Goal: Task Accomplishment & Management: Complete application form

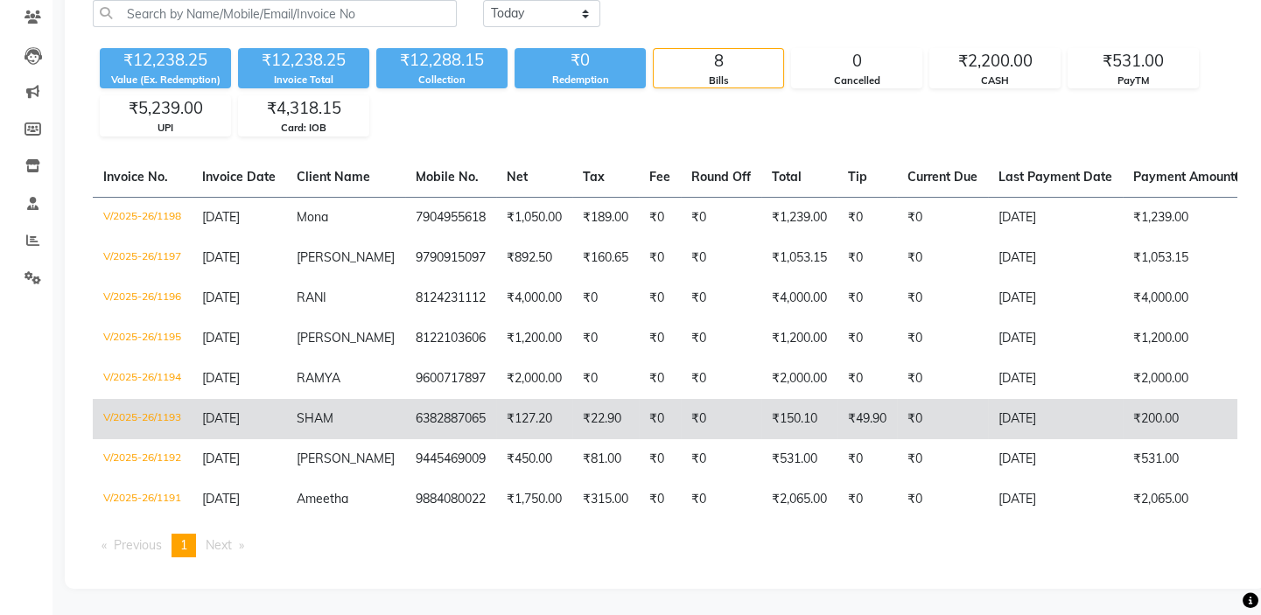
scroll to position [158, 0]
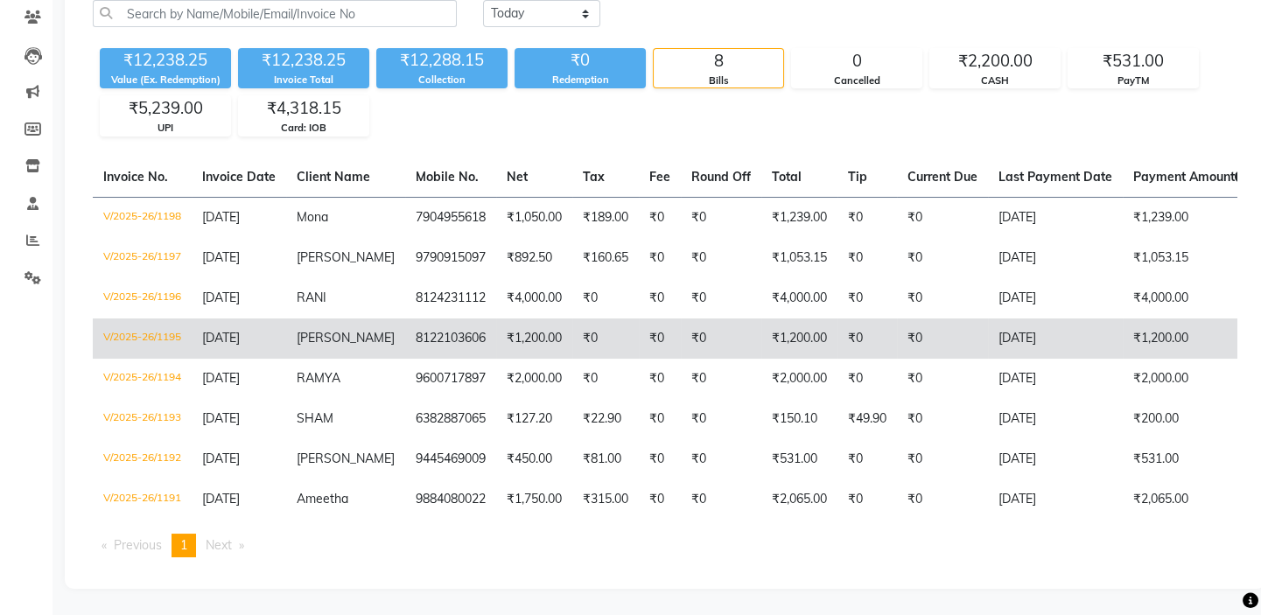
click at [468, 319] on td "8122103606" at bounding box center [450, 339] width 91 height 40
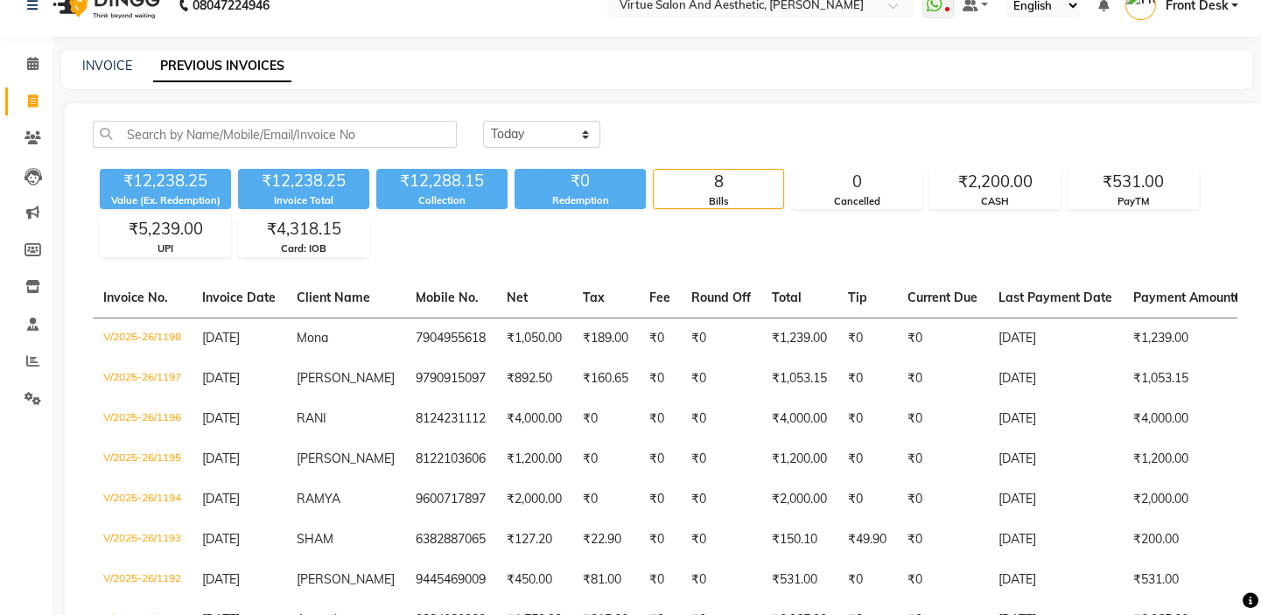
scroll to position [0, 0]
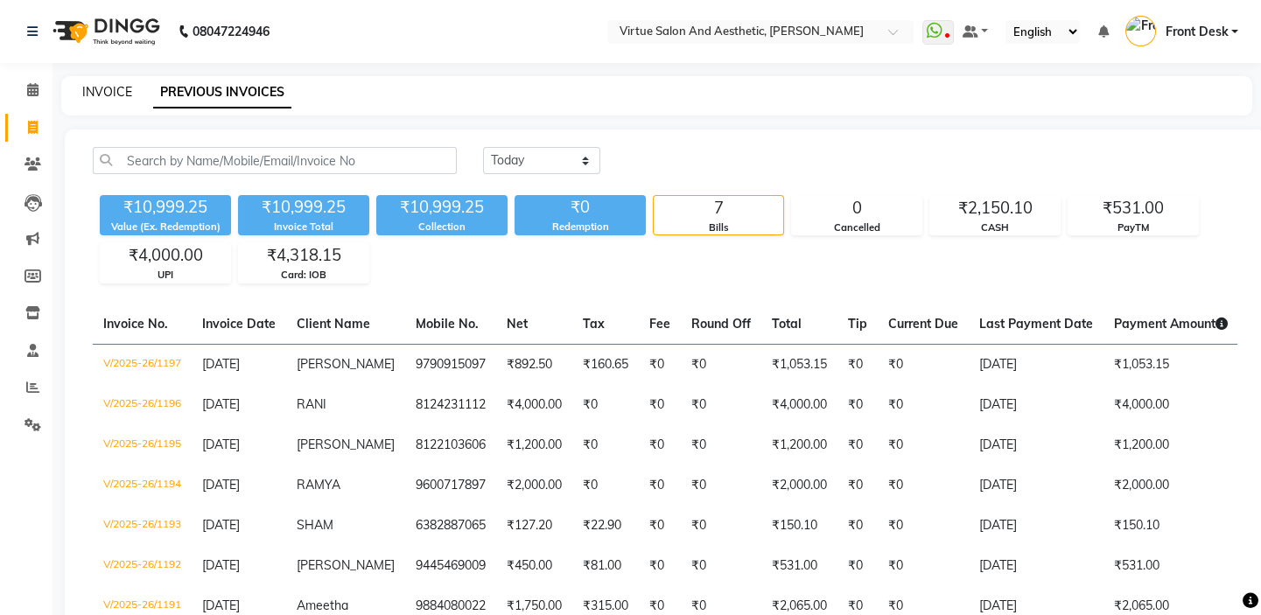
click at [119, 87] on link "INVOICE" at bounding box center [107, 92] width 50 height 16
select select "7053"
select select "service"
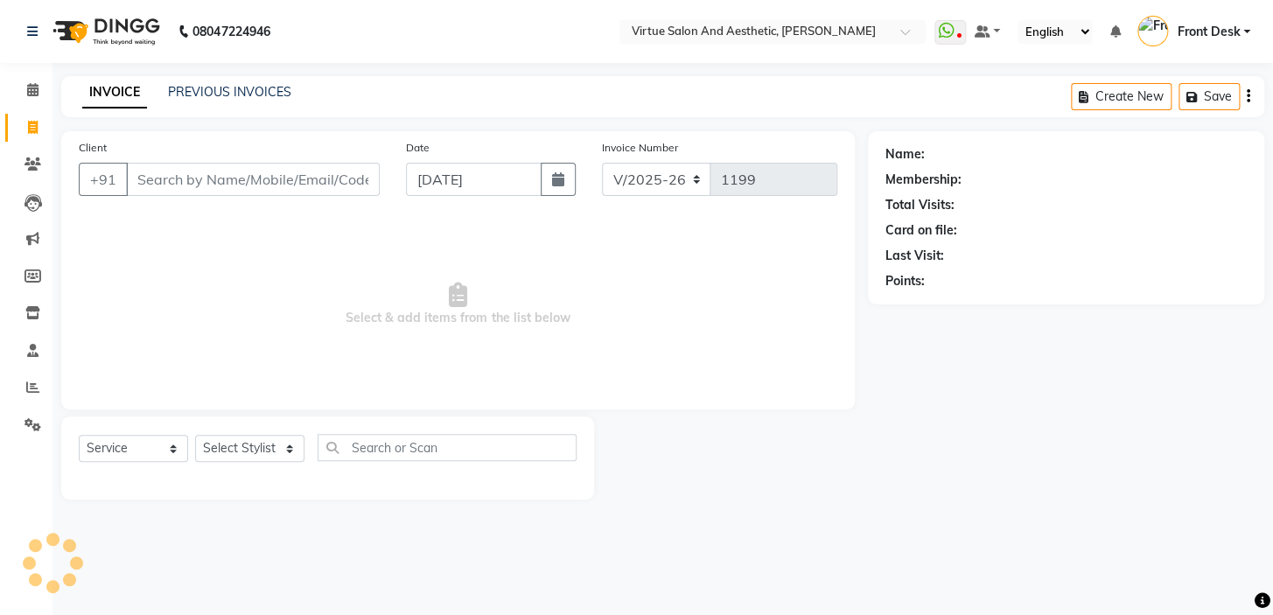
click at [212, 185] on input "Client" at bounding box center [253, 179] width 254 height 33
type input "VEERA"
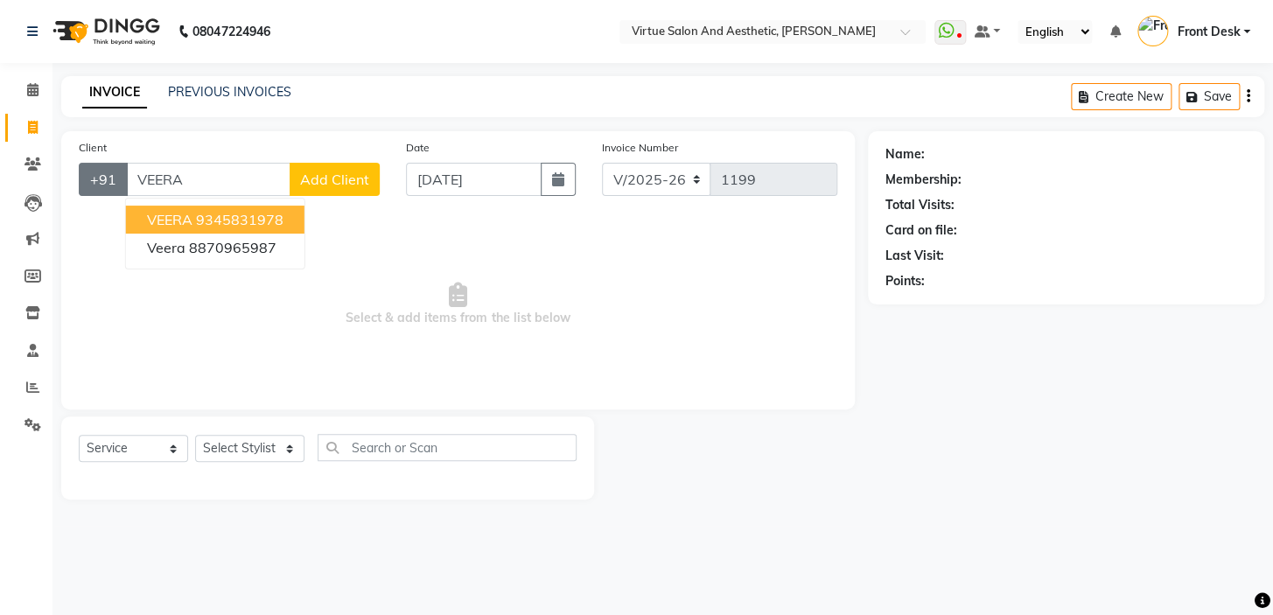
drag, startPoint x: 224, startPoint y: 172, endPoint x: 93, endPoint y: 175, distance: 131.3
click at [93, 175] on div "+91 VEERA VEERA 9345831978 Veera 8870965987 Add Client" at bounding box center [229, 179] width 301 height 33
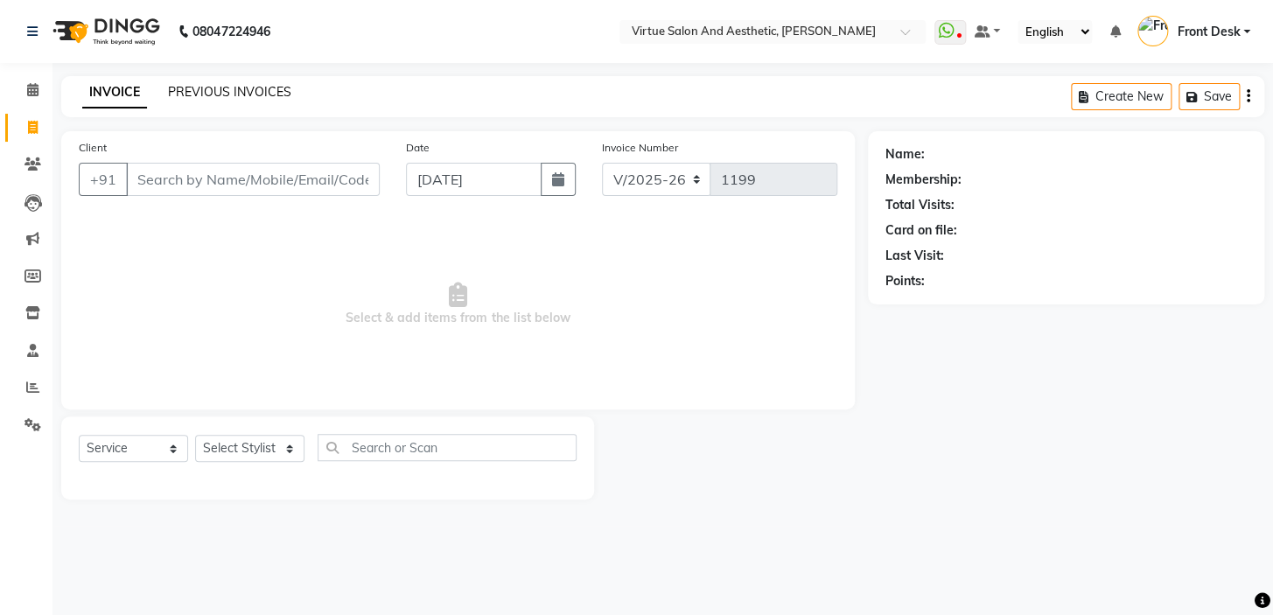
click at [235, 84] on link "PREVIOUS INVOICES" at bounding box center [229, 92] width 123 height 16
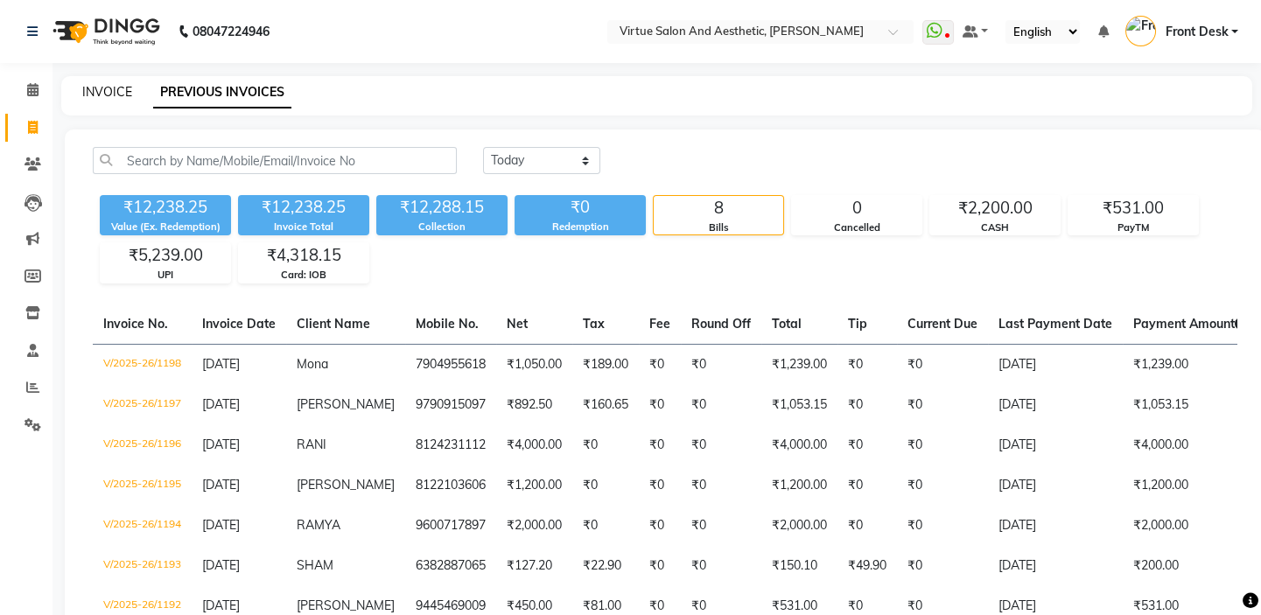
click at [105, 92] on link "INVOICE" at bounding box center [107, 92] width 50 height 16
select select "7053"
select select "service"
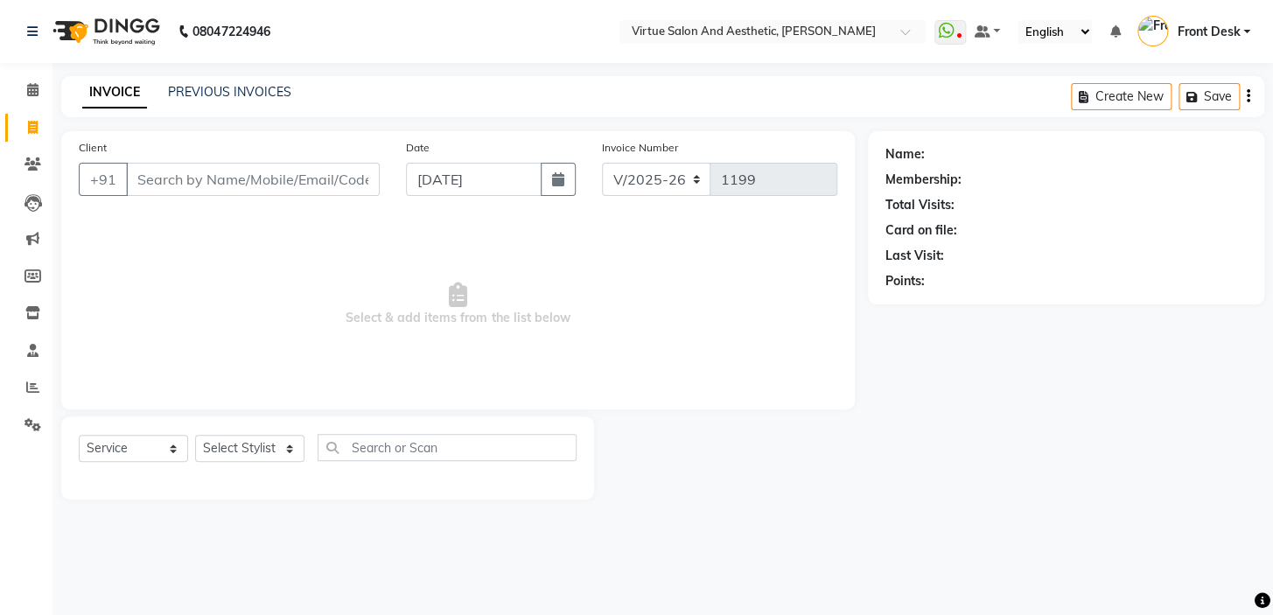
click at [163, 178] on input "Client" at bounding box center [253, 179] width 254 height 33
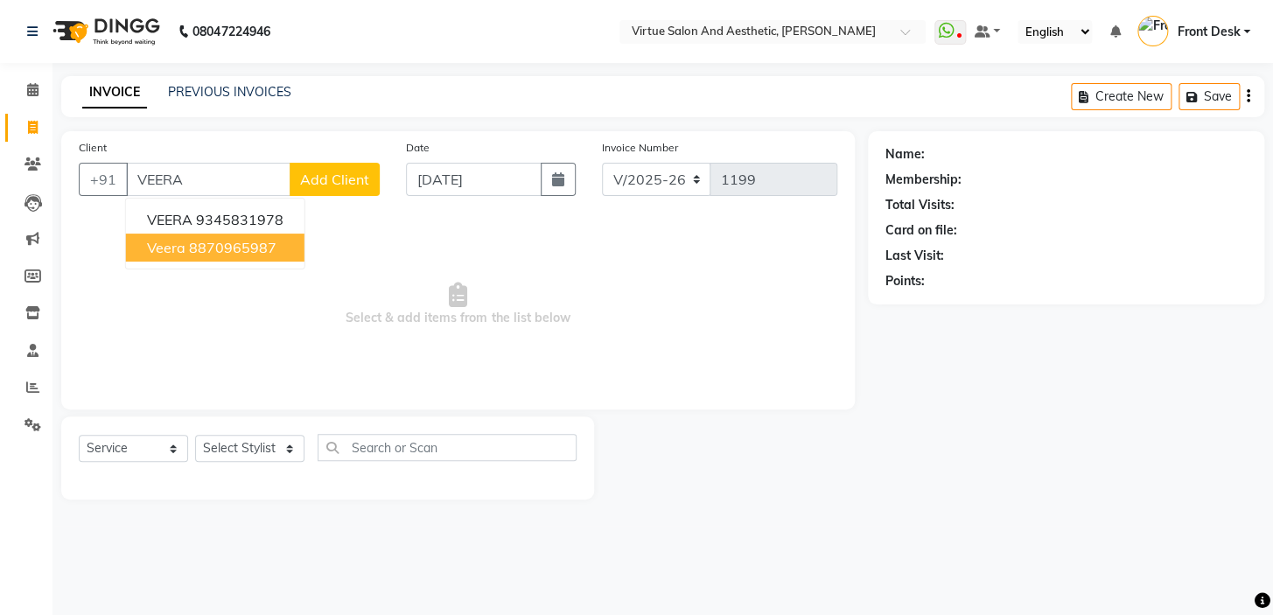
click at [263, 258] on button "Veera 8870965987" at bounding box center [215, 248] width 179 height 28
type input "8870965987"
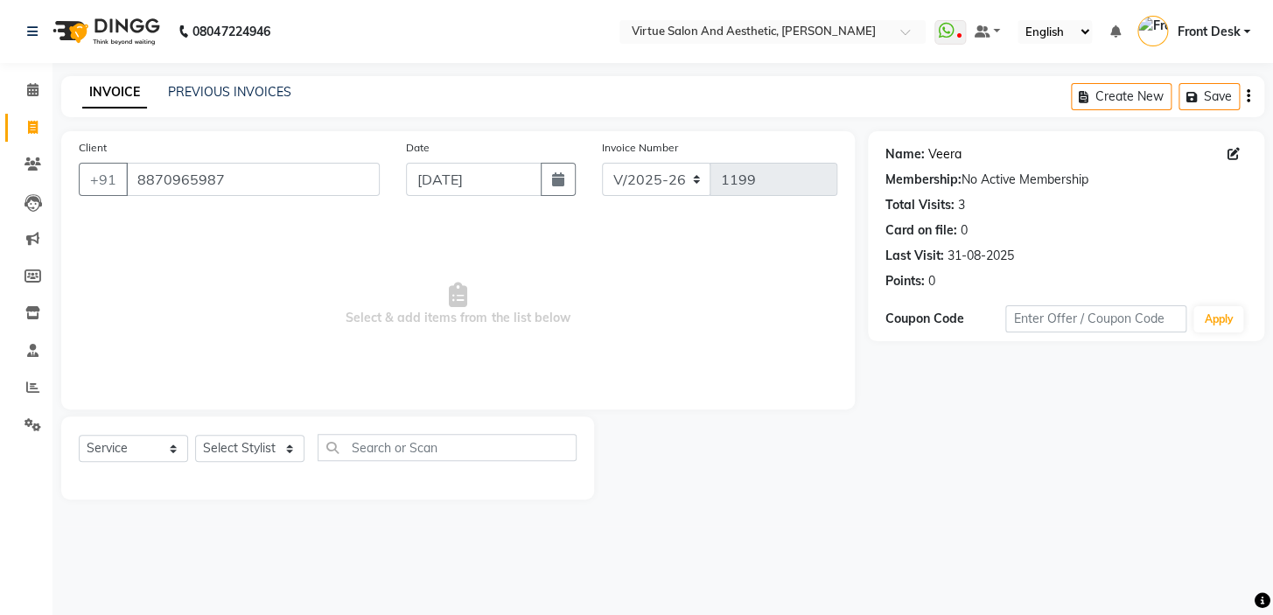
click at [934, 158] on link "Veera" at bounding box center [945, 154] width 33 height 18
drag, startPoint x: 228, startPoint y: 450, endPoint x: 232, endPoint y: 437, distance: 13.8
click at [228, 450] on select "Select Stylist BALAJI DIVYA FAMITHA Front Desk ILAKKIYA ISHWARYA Kabilan MANISH…" at bounding box center [249, 448] width 109 height 27
select select "59059"
click at [195, 435] on select "Select Stylist BALAJI DIVYA FAMITHA Front Desk ILAKKIYA ISHWARYA Kabilan MANISH…" at bounding box center [249, 448] width 109 height 27
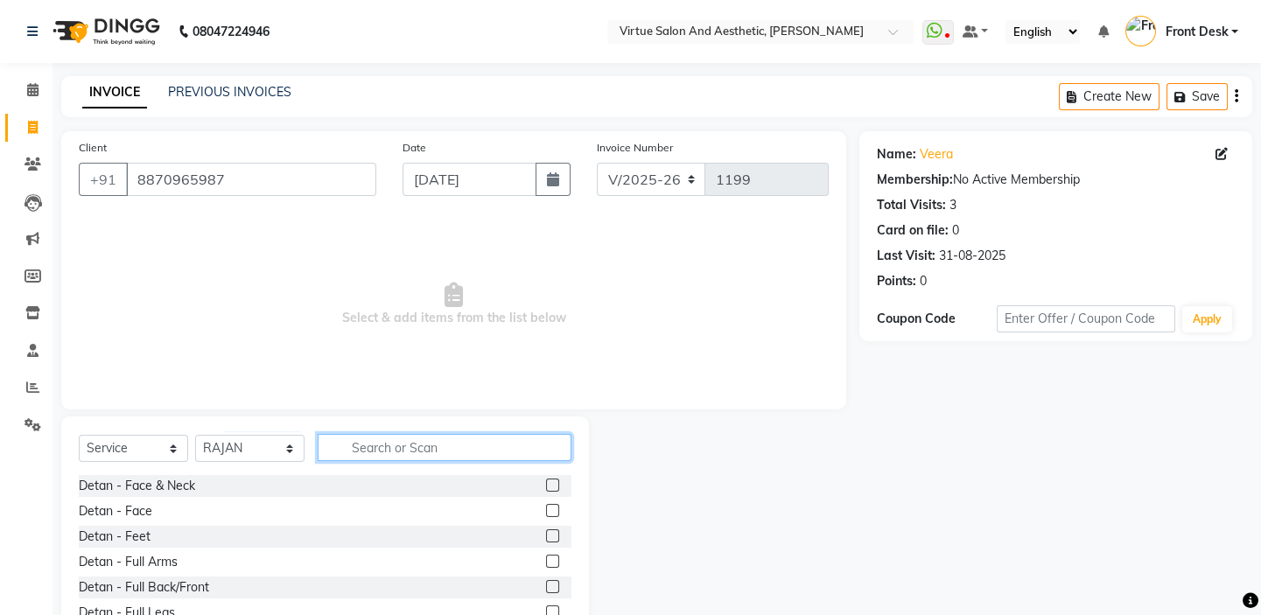
click at [370, 445] on input "text" at bounding box center [445, 447] width 254 height 27
type input "B"
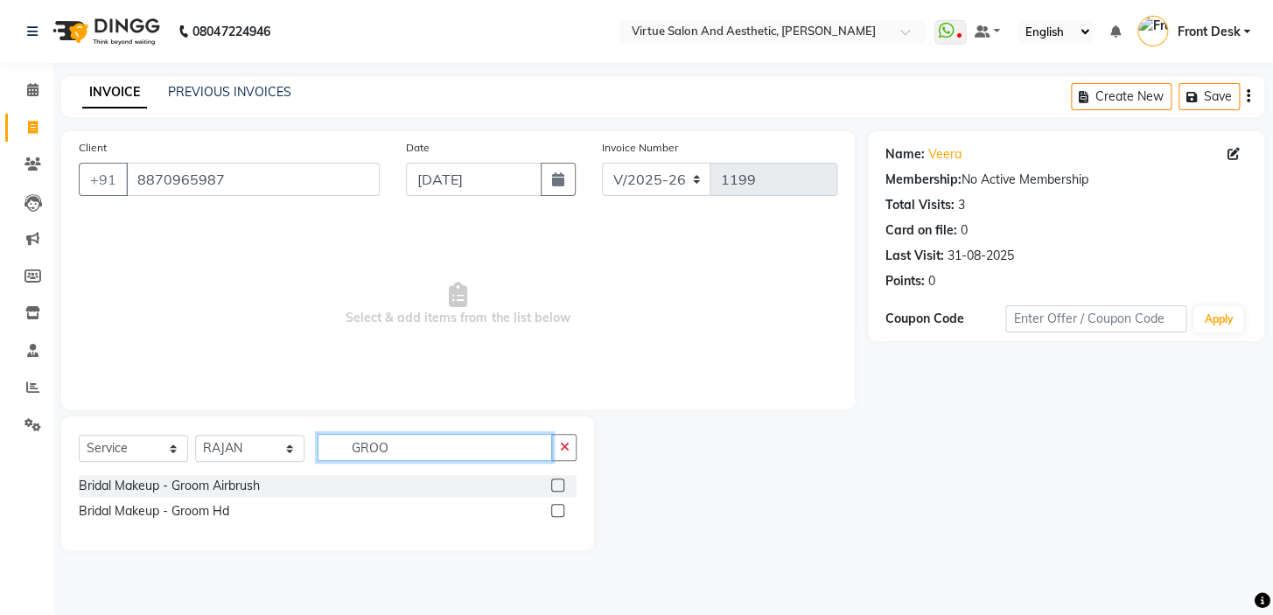
type input "GROO"
click at [558, 509] on label at bounding box center [557, 510] width 13 height 13
click at [558, 509] on input "checkbox" at bounding box center [556, 511] width 11 height 11
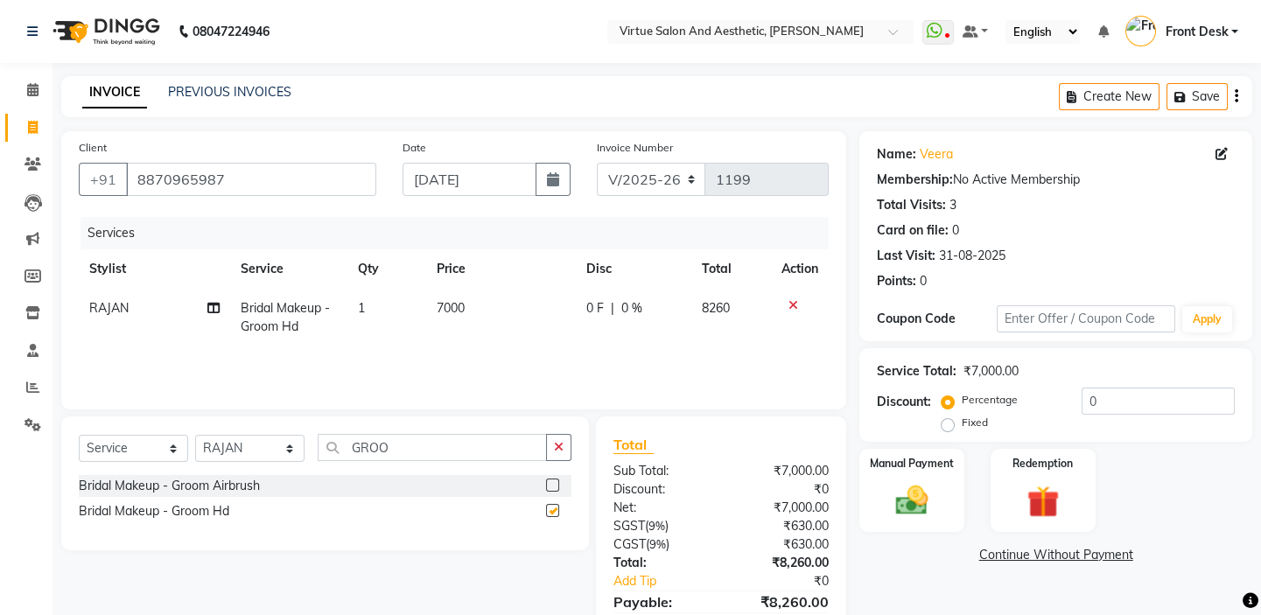
checkbox input "false"
click at [495, 319] on td "7000" at bounding box center [501, 318] width 150 height 58
select select "59059"
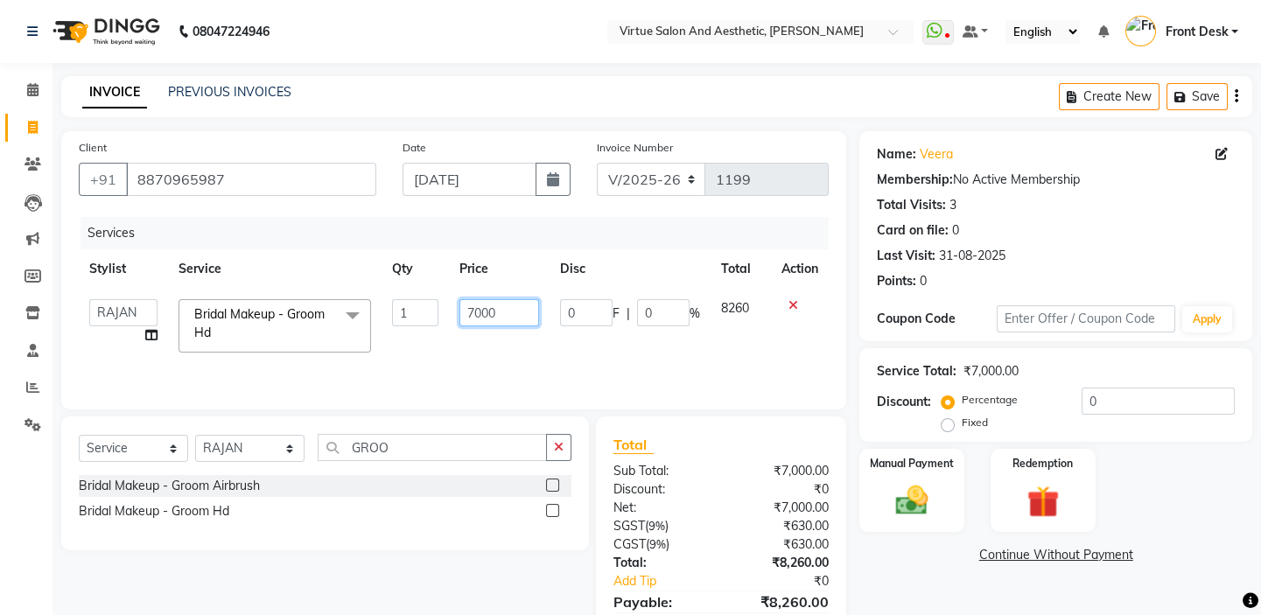
drag, startPoint x: 509, startPoint y: 309, endPoint x: 445, endPoint y: 315, distance: 64.2
click at [445, 315] on tr "BALAJI DIVYA FAMITHA Front Desk ILAKKIYA ISHWARYA Kabilan MANISHA MILLI RAJAN R…" at bounding box center [454, 326] width 750 height 74
type input "4000"
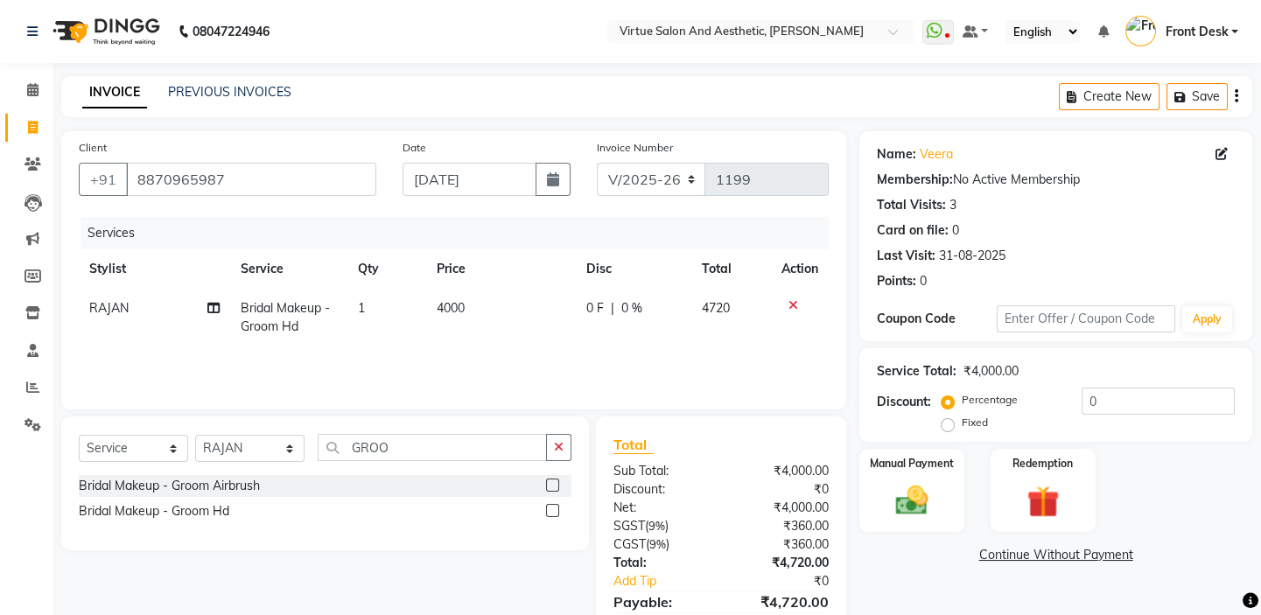
click at [451, 331] on td "4000" at bounding box center [501, 318] width 150 height 58
select select "59059"
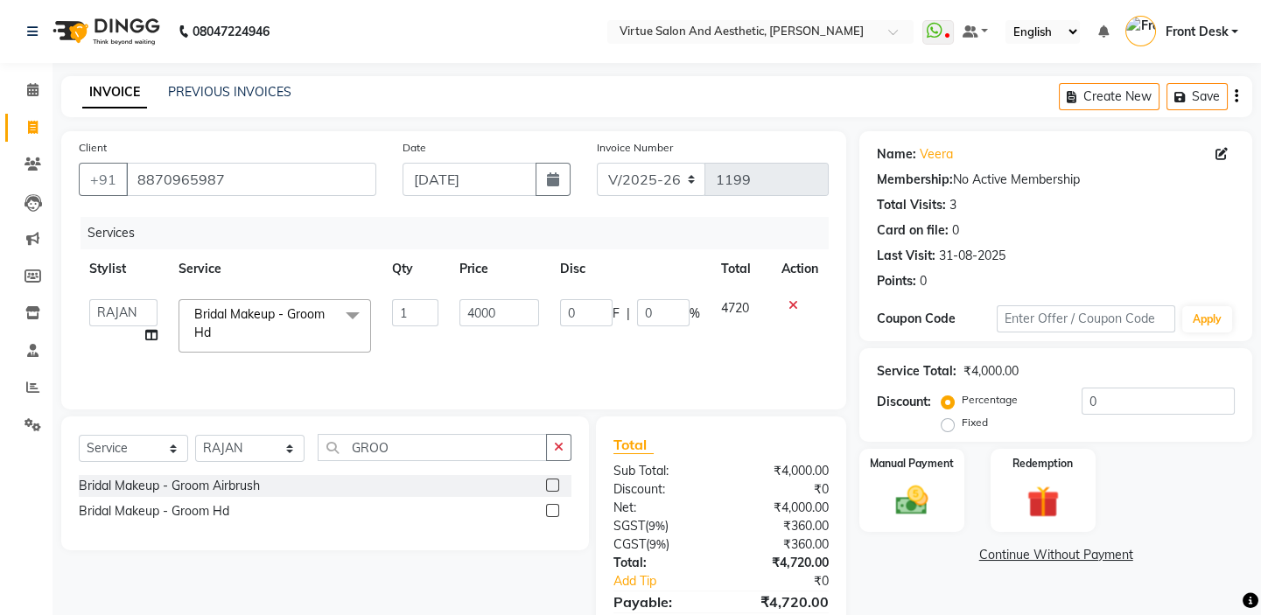
click at [1239, 104] on div "Create New Save" at bounding box center [1155, 96] width 193 height 41
click at [1237, 95] on button "button" at bounding box center [1237, 96] width 4 height 41
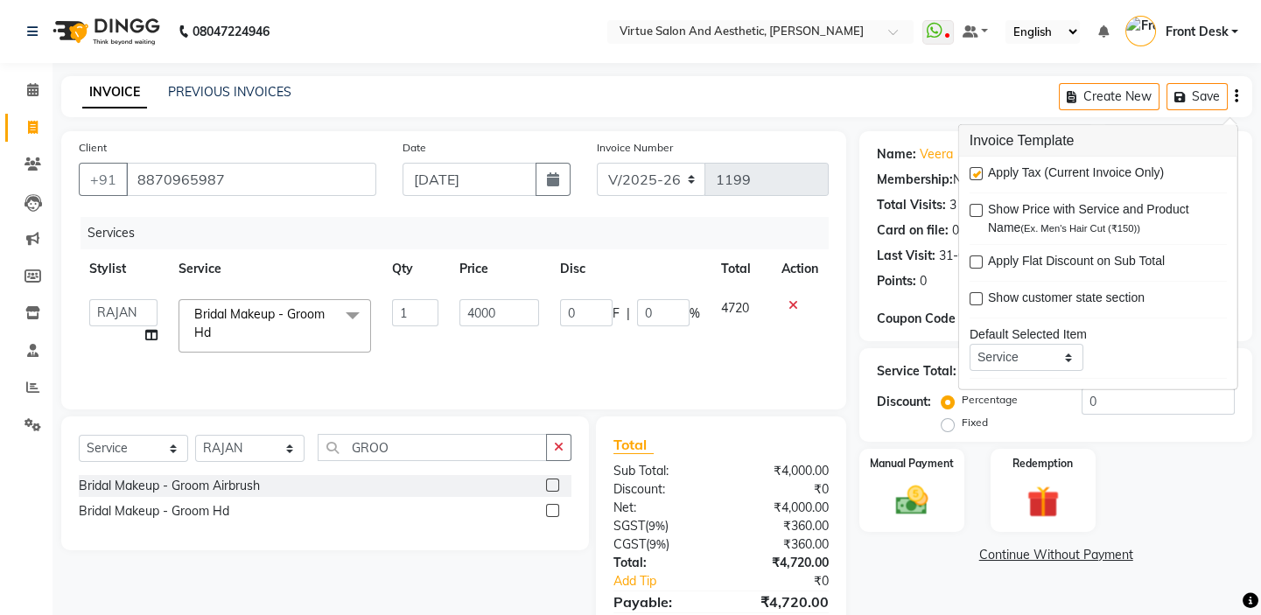
click at [974, 175] on label at bounding box center [976, 173] width 13 height 13
click at [974, 175] on input "checkbox" at bounding box center [975, 174] width 11 height 11
checkbox input "false"
click at [703, 401] on div "Client +91 8870965987 Date 03-09-2025 Invoice Number V/2025 V/2025-26 1199 Serv…" at bounding box center [453, 270] width 785 height 278
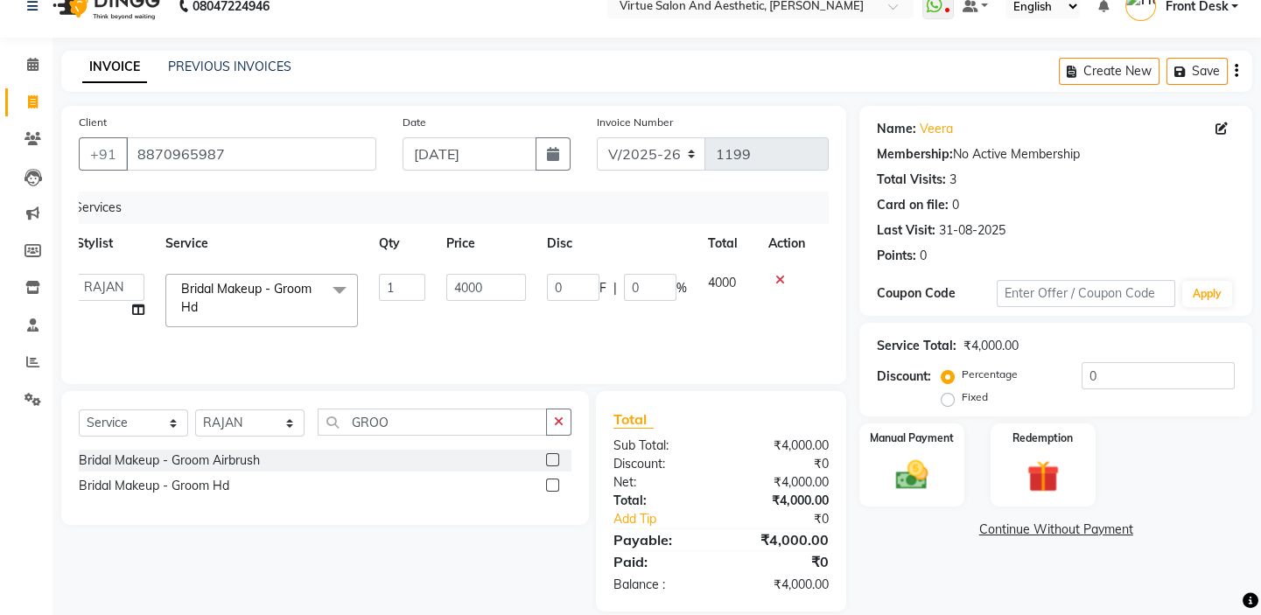
scroll to position [48, 0]
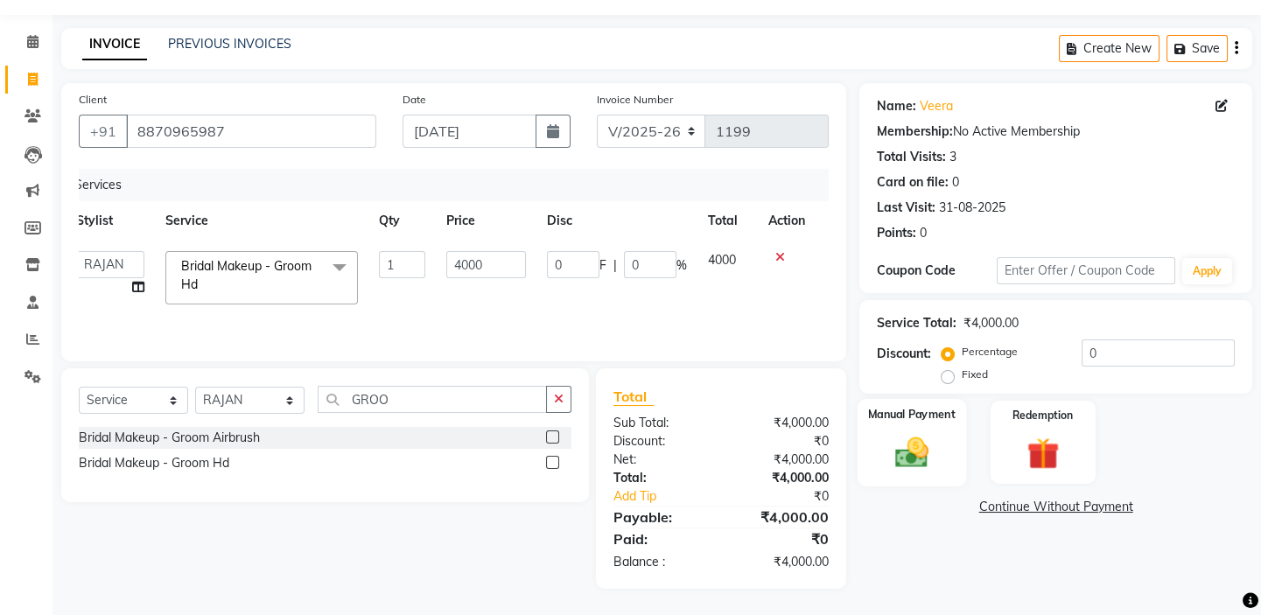
click at [888, 424] on div "Manual Payment" at bounding box center [912, 442] width 109 height 87
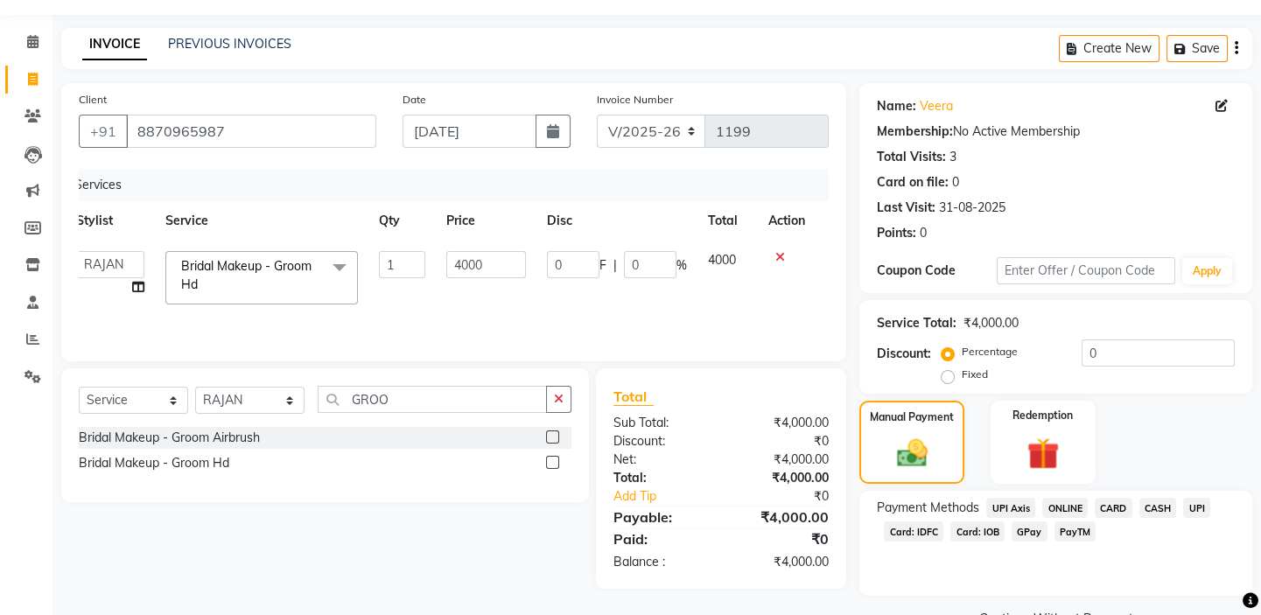
click at [1157, 505] on span "CASH" at bounding box center [1158, 508] width 38 height 20
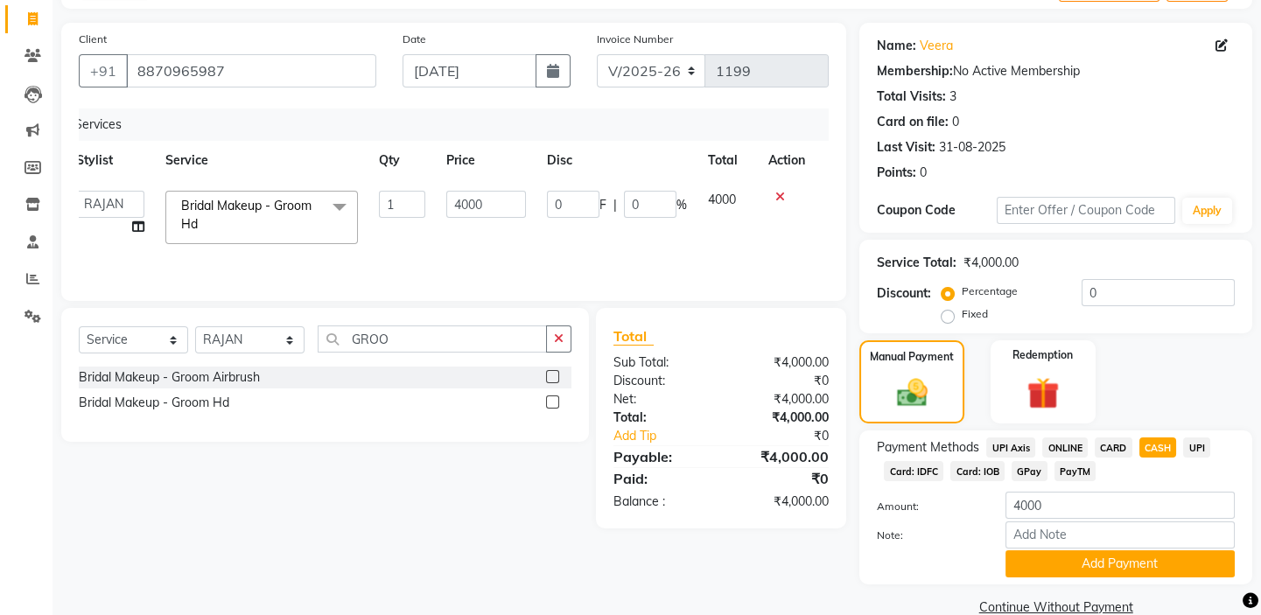
scroll to position [140, 0]
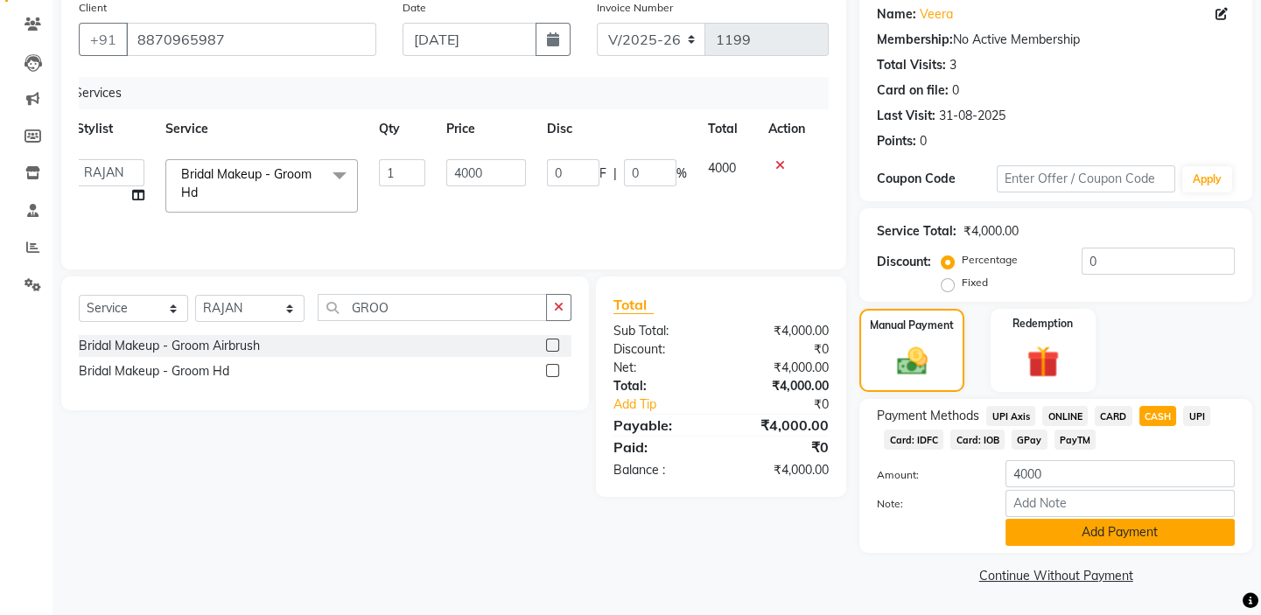
click at [1121, 532] on button "Add Payment" at bounding box center [1120, 532] width 229 height 27
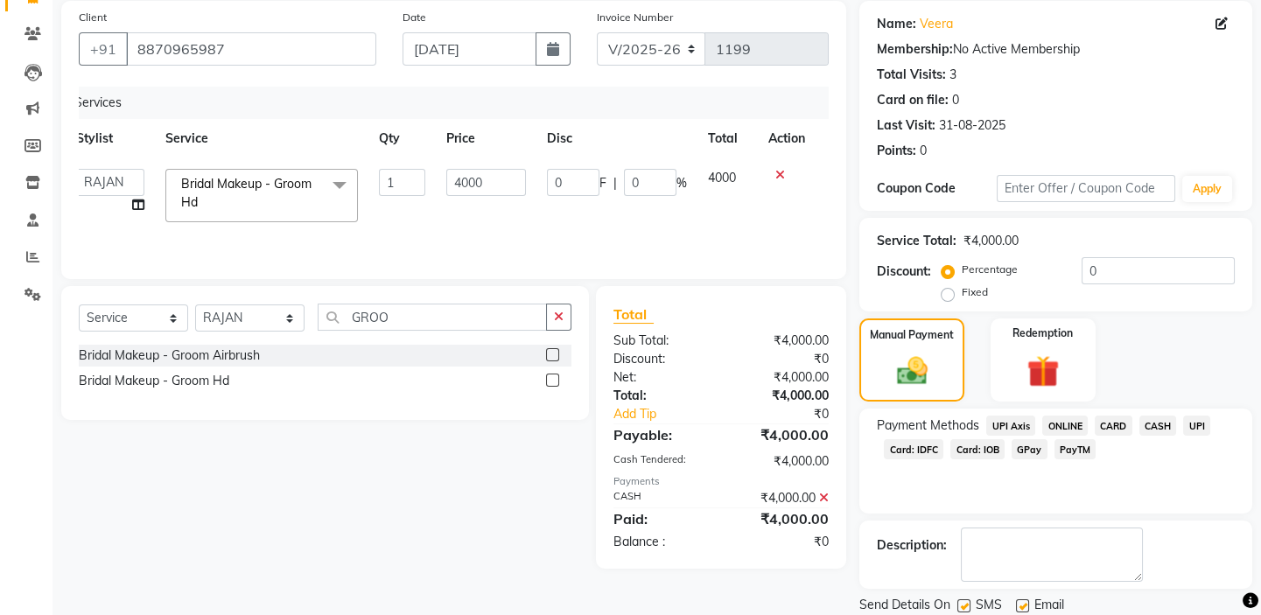
scroll to position [189, 0]
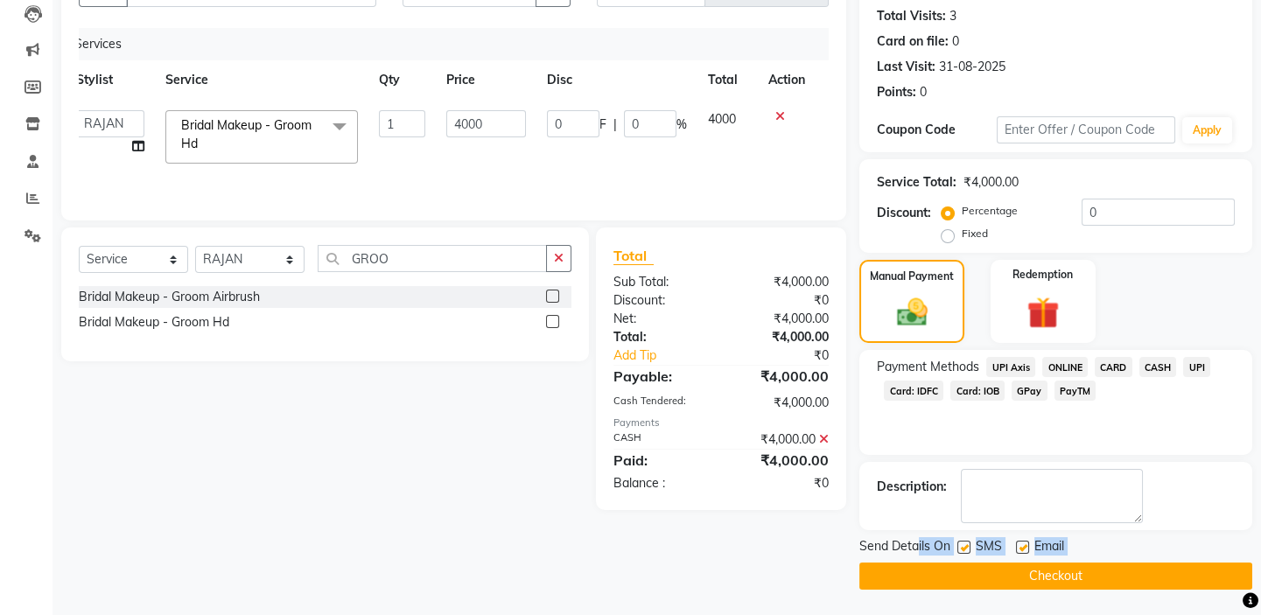
drag, startPoint x: 920, startPoint y: 557, endPoint x: 726, endPoint y: 576, distance: 194.3
click at [826, 588] on div "Client +91 8870965987 Date 03-09-2025 Invoice Number V/2025 V/2025-26 1199 Serv…" at bounding box center [656, 266] width 1217 height 648
drag, startPoint x: 725, startPoint y: 576, endPoint x: 796, endPoint y: 579, distance: 71.0
click at [739, 574] on div "Client +91 8870965987 Date 03-09-2025 Invoice Number V/2025 V/2025-26 1199 Serv…" at bounding box center [453, 266] width 811 height 648
click at [974, 575] on button "Checkout" at bounding box center [1055, 576] width 393 height 27
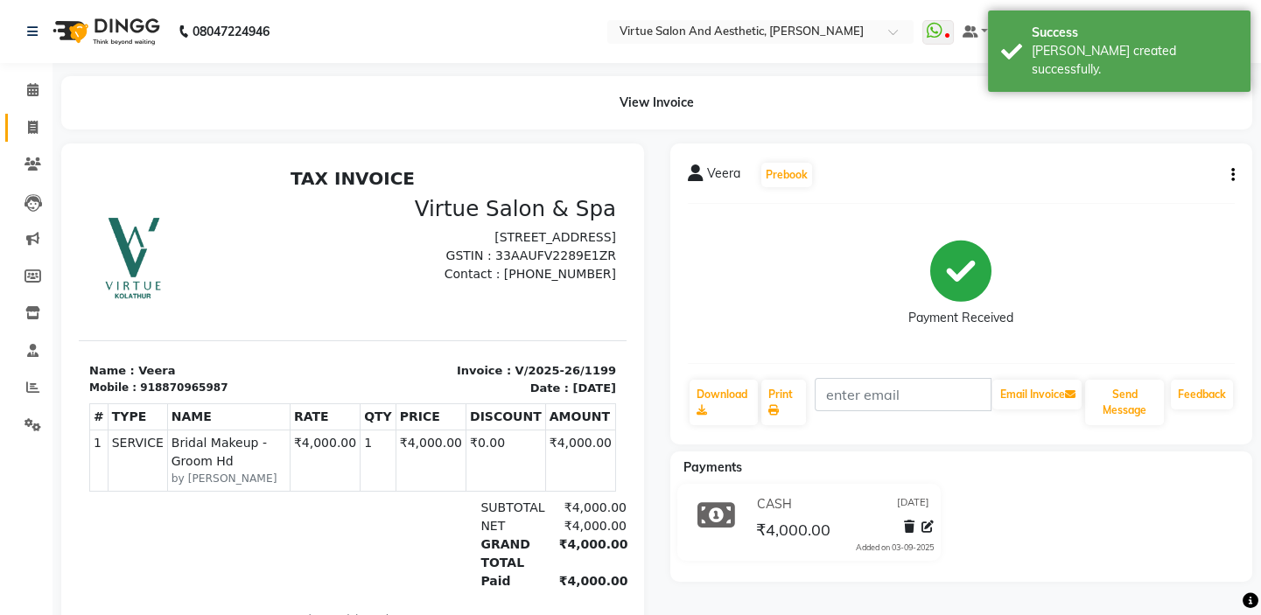
click at [37, 138] on link "Invoice" at bounding box center [26, 128] width 42 height 29
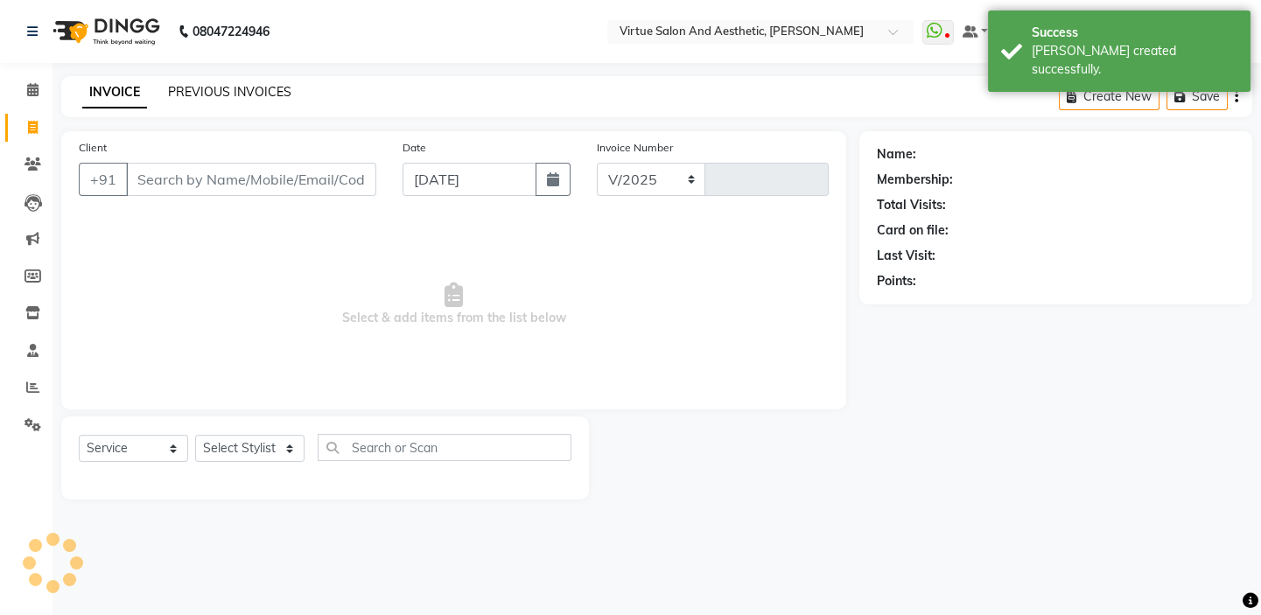
click at [215, 88] on link "PREVIOUS INVOICES" at bounding box center [229, 92] width 123 height 16
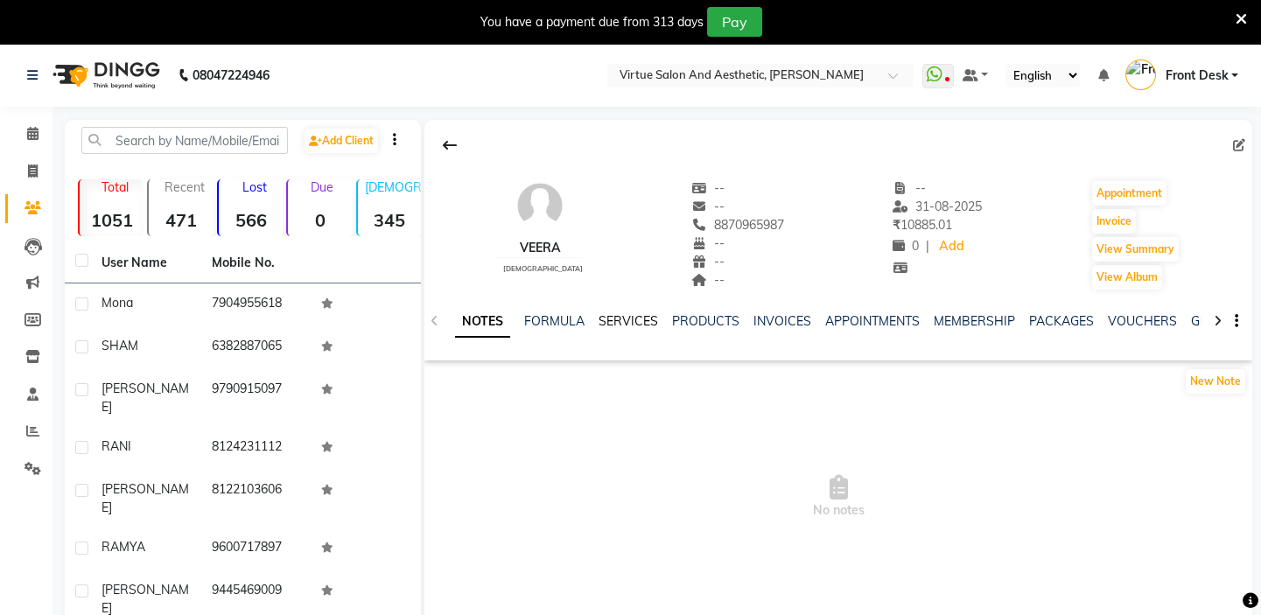
click at [607, 322] on link "SERVICES" at bounding box center [629, 321] width 60 height 16
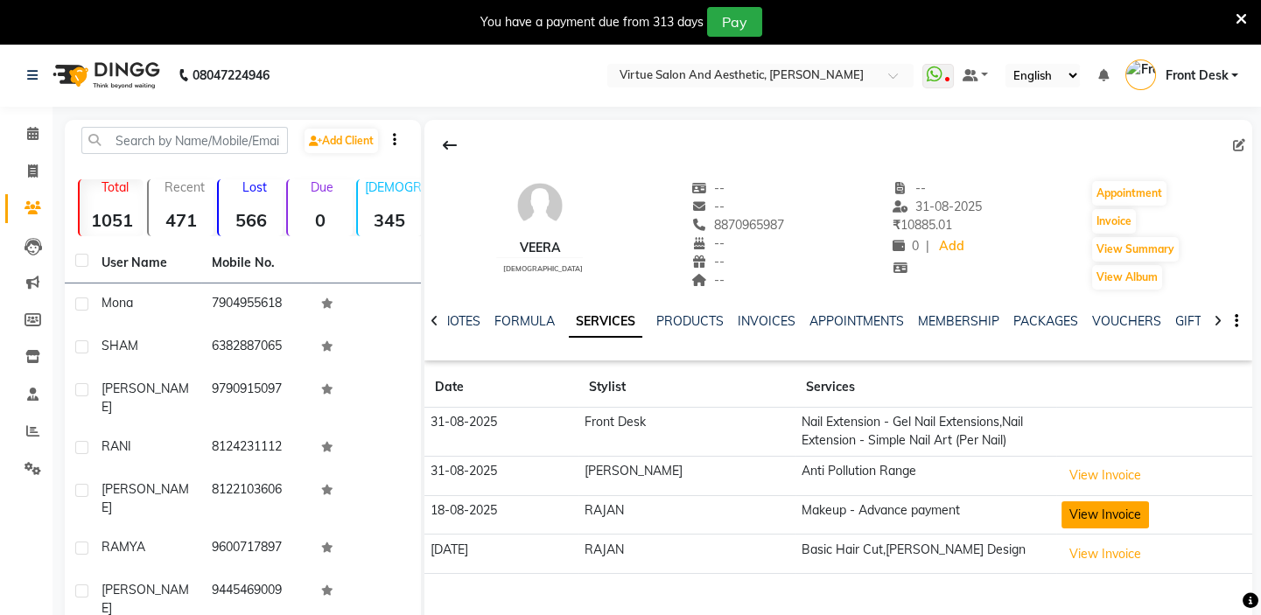
click at [1076, 512] on button "View Invoice" at bounding box center [1106, 514] width 88 height 27
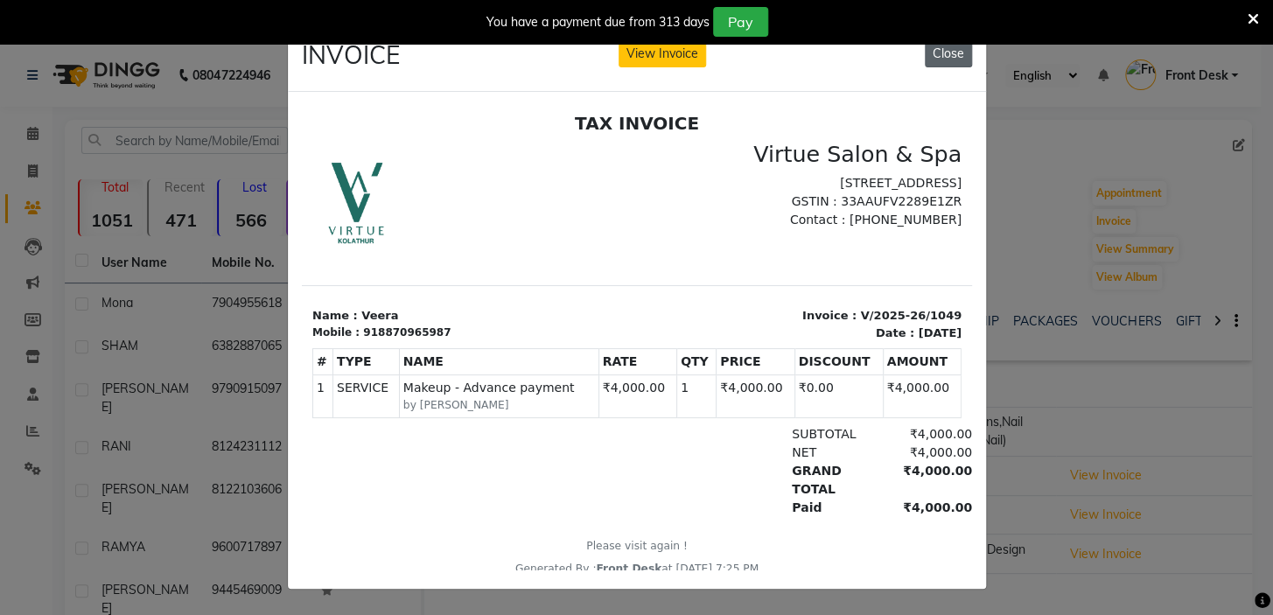
click at [929, 58] on button "Close" at bounding box center [948, 53] width 47 height 27
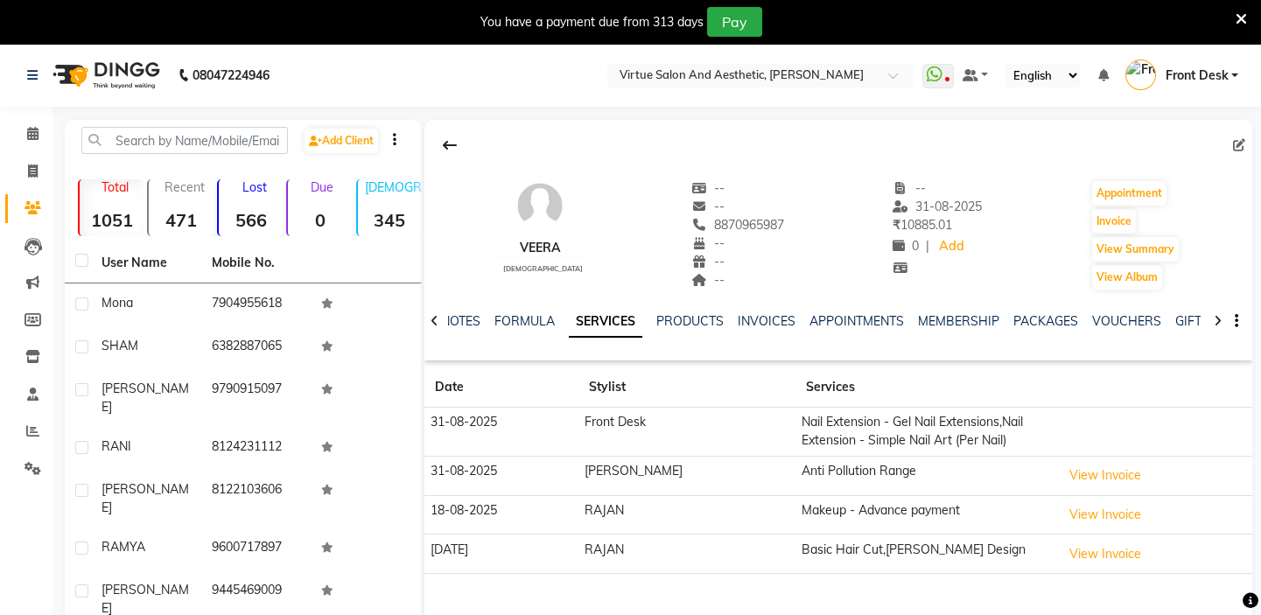
click at [1236, 18] on icon at bounding box center [1241, 19] width 11 height 16
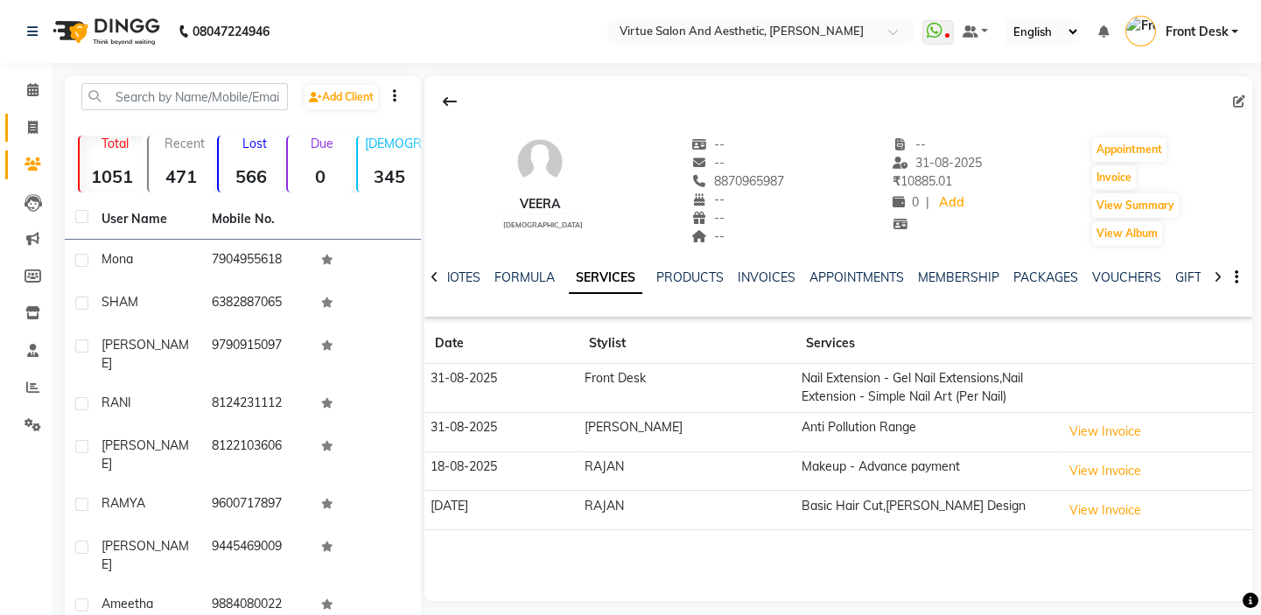
click at [28, 128] on icon at bounding box center [33, 127] width 10 height 13
select select "service"
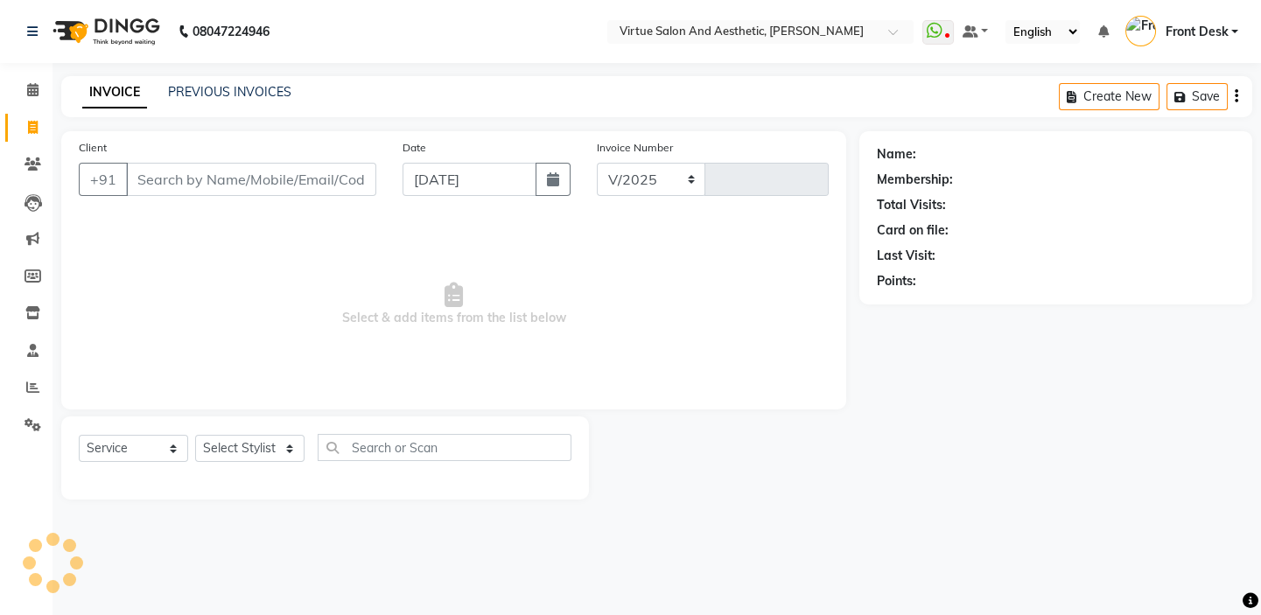
select select "7053"
type input "1199"
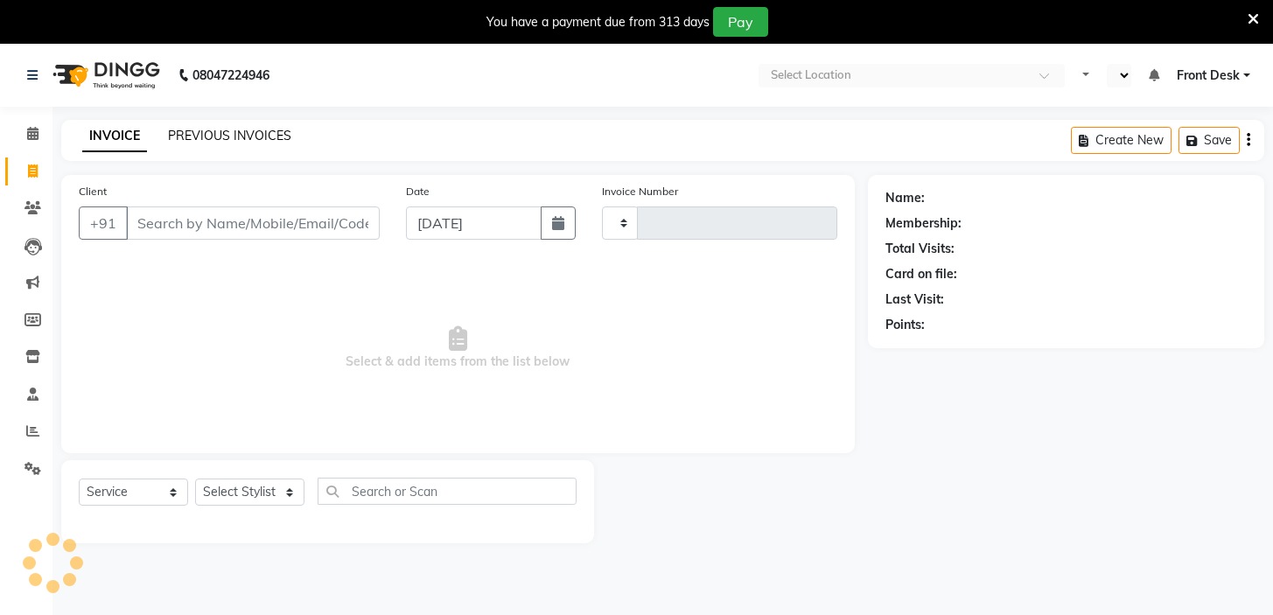
click at [208, 133] on link "PREVIOUS INVOICES" at bounding box center [229, 136] width 123 height 16
select select "en"
